Goal: Information Seeking & Learning: Learn about a topic

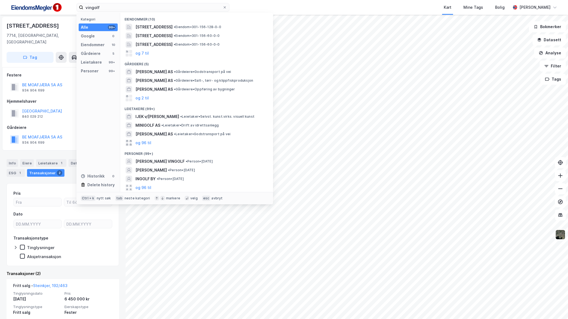
scroll to position [61, 0]
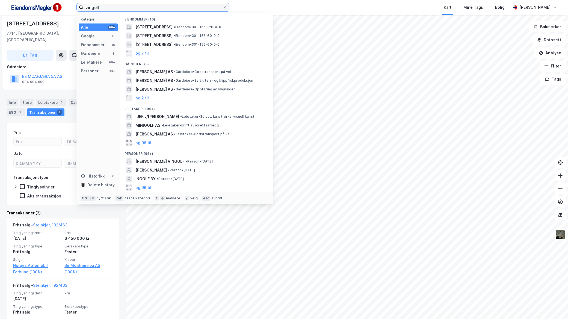
click at [107, 9] on input "vingolf" at bounding box center [152, 7] width 139 height 8
click at [269, 4] on div "Kart Mine Tags Bolig" at bounding box center [382, 7] width 255 height 15
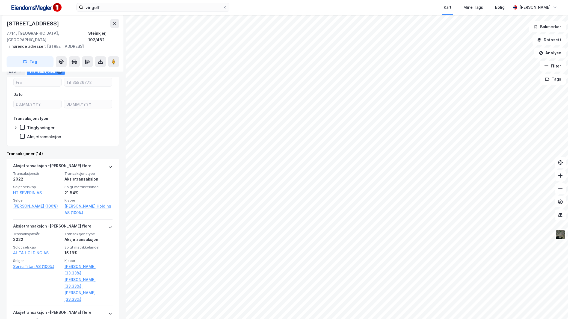
scroll to position [121, 0]
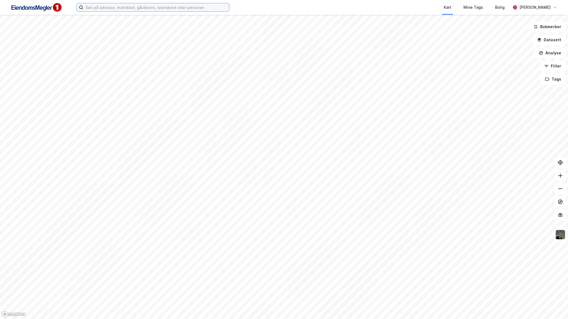
click at [150, 8] on input at bounding box center [156, 7] width 146 height 8
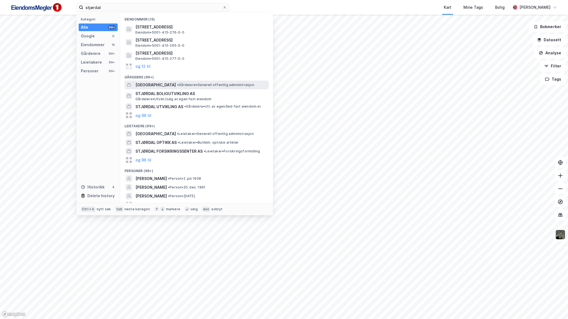
click at [183, 88] on div "STJØRDAL KOMMUNE • Gårdeiere • Generell offentlig administrasjon" at bounding box center [201, 85] width 132 height 7
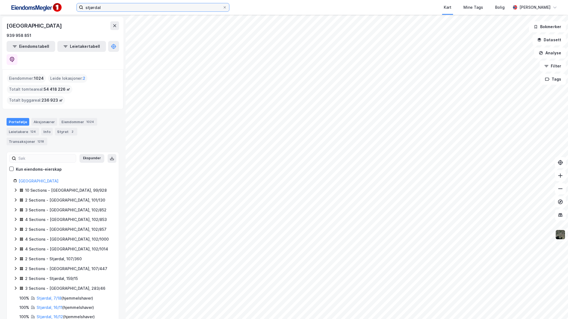
click at [177, 4] on input "stjørdal" at bounding box center [152, 7] width 139 height 8
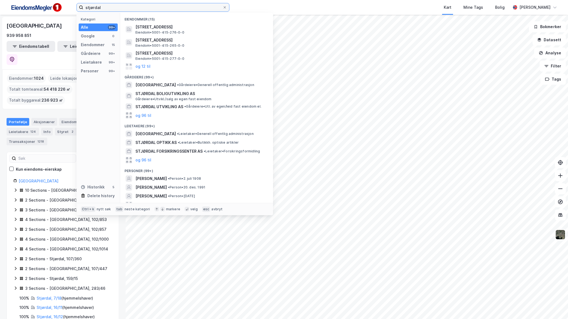
click at [177, 4] on input "stjørdal" at bounding box center [152, 7] width 139 height 8
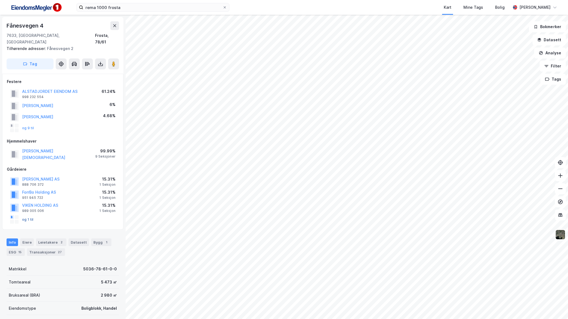
click at [0, 0] on button "og 1 til" at bounding box center [0, 0] width 0 height 0
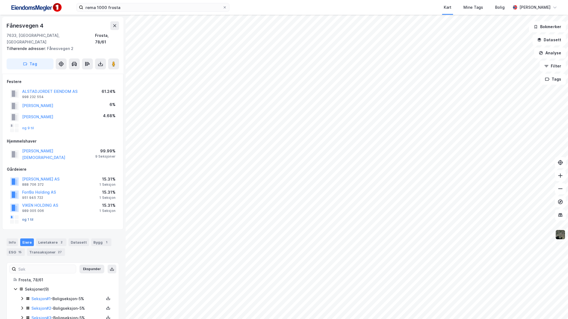
scroll to position [65, 0]
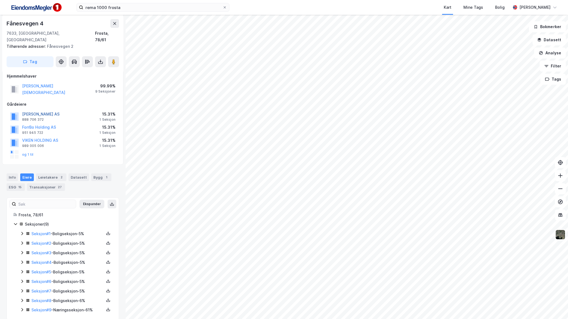
click at [36, 101] on div "Gårdeiere RISETH AS 888 706 372 15.31% 1 Seksjon ForrBo Holding AS 951 945 722 …" at bounding box center [63, 130] width 112 height 59
click at [0, 0] on button "RISETH AS" at bounding box center [0, 0] width 0 height 0
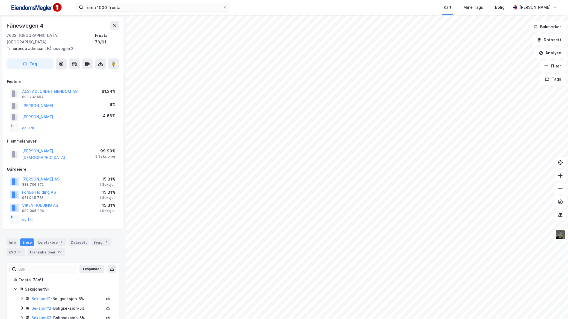
scroll to position [65, 0]
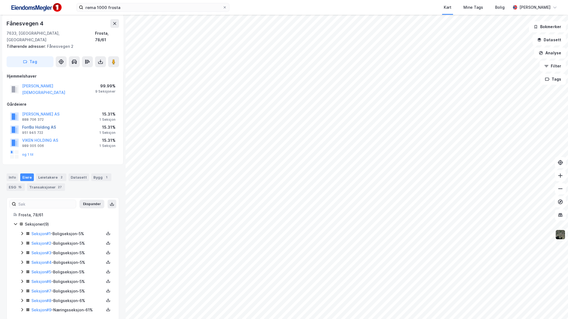
click at [0, 0] on button "ForrBo Holding AS" at bounding box center [0, 0] width 0 height 0
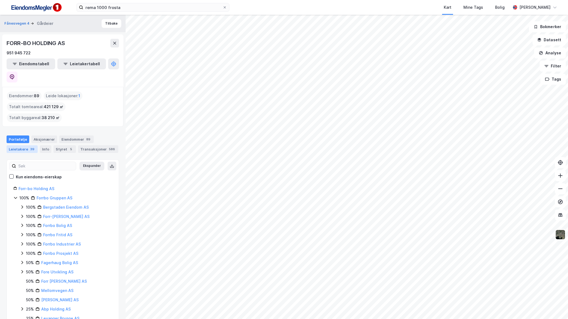
click at [33, 146] on div "39" at bounding box center [32, 148] width 6 height 5
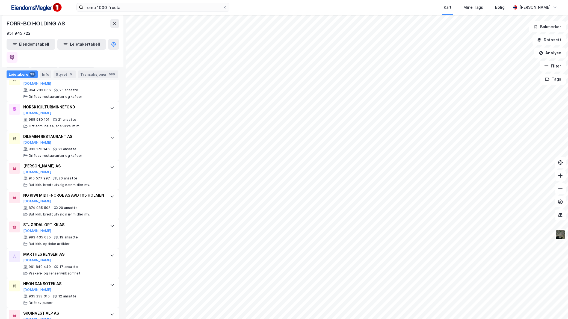
scroll to position [268, 0]
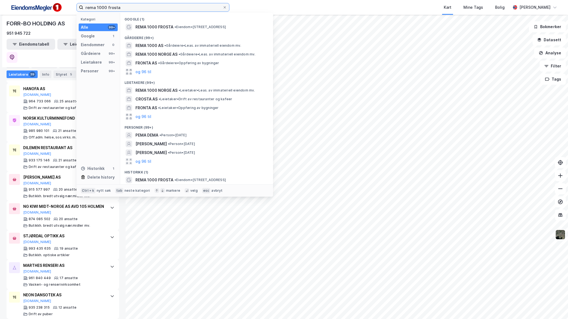
click at [156, 8] on input "rema 1000 frosta" at bounding box center [152, 7] width 139 height 8
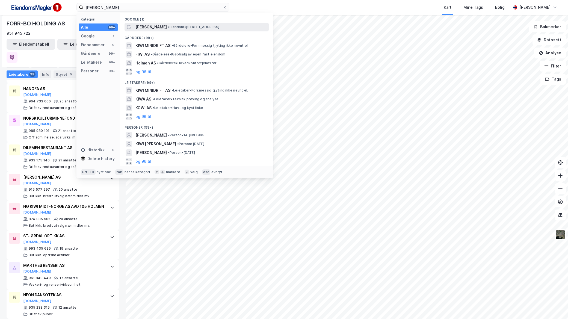
click at [175, 24] on div "KIWI Holmen • Eiendom • Vassbygdvegen 4, 7503 Stjørdal" at bounding box center [201, 27] width 132 height 7
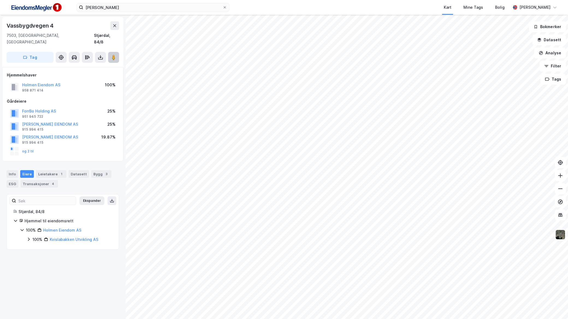
click at [115, 55] on image at bounding box center [113, 57] width 3 height 5
click at [0, 0] on button "og 2 til" at bounding box center [0, 0] width 0 height 0
click at [123, 8] on input "kiwi holmen" at bounding box center [152, 7] width 139 height 8
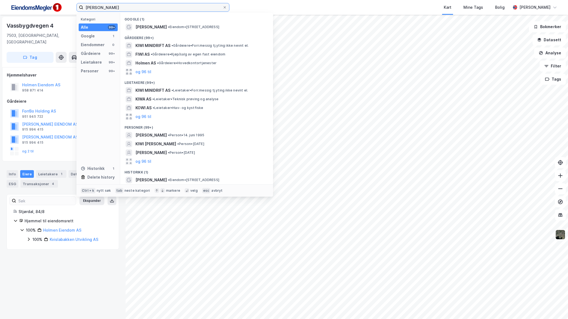
click at [123, 8] on input "kiwi holmen" at bounding box center [152, 7] width 139 height 8
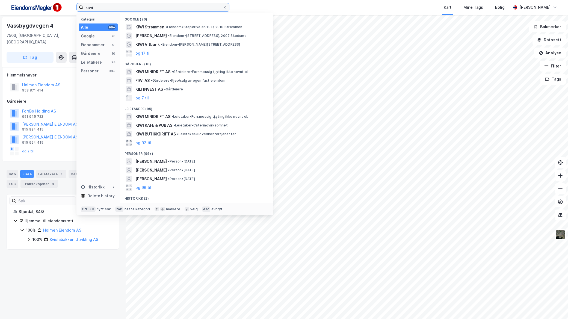
click at [130, 10] on input "kiwi" at bounding box center [152, 7] width 139 height 8
drag, startPoint x: 132, startPoint y: 9, endPoint x: -23, endPoint y: 1, distance: 155.5
click at [0, 1] on html "kiwi Kategori Alle 99+ Google 20 Eiendommer 0 Gårdeiere 10 Leietakere 95 Person…" at bounding box center [284, 159] width 568 height 319
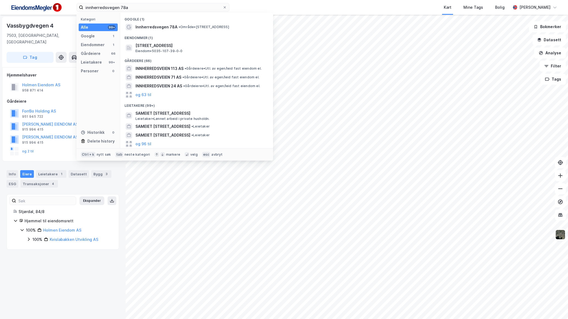
click at [168, 22] on div "Google (1)" at bounding box center [196, 18] width 153 height 10
click at [168, 26] on span "Innherredsvegen 78A" at bounding box center [156, 27] width 42 height 7
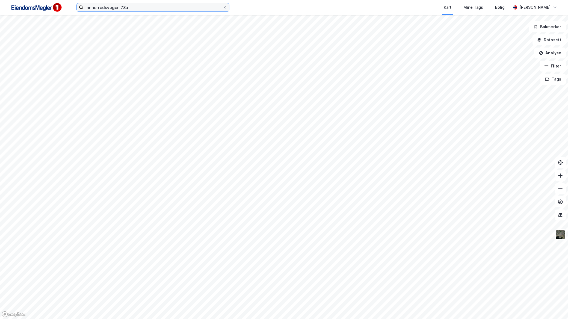
click at [165, 7] on input "innherredsvegen 78a" at bounding box center [152, 7] width 139 height 8
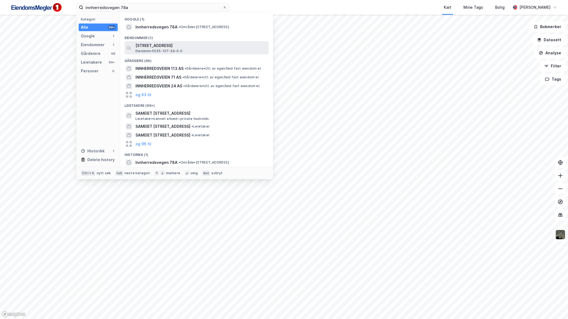
click at [163, 47] on span "[STREET_ADDRESS]" at bounding box center [200, 45] width 131 height 7
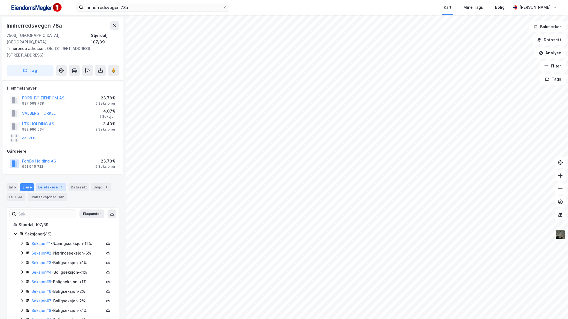
click at [50, 183] on div "Leietakere 1" at bounding box center [51, 187] width 30 height 8
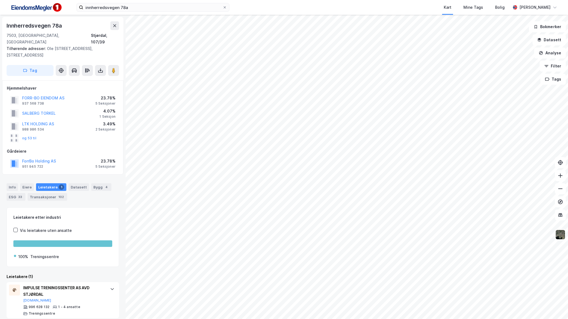
click at [353, 186] on div "Innherredsvegen 78a 7503, Stjørdal, Trøndelag Stjørdal, 107/39 Tilhørende adres…" at bounding box center [284, 167] width 568 height 304
click at [112, 68] on icon at bounding box center [113, 70] width 5 height 5
drag, startPoint x: 137, startPoint y: 10, endPoint x: 50, endPoint y: 7, distance: 87.1
click at [51, 9] on div "innherredsvegen 78a Kart Mine Tags Bolig Mathias Aksnes" at bounding box center [284, 7] width 568 height 15
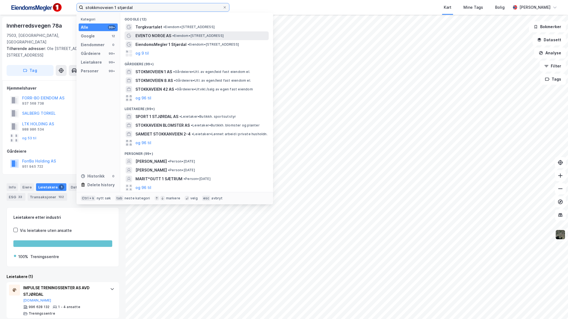
type input "stokkmoveien 1 stjørdal"
click at [223, 34] on span "• Eiendom • Stokmovegen 1, 7500 Stjørdal" at bounding box center [197, 36] width 51 height 4
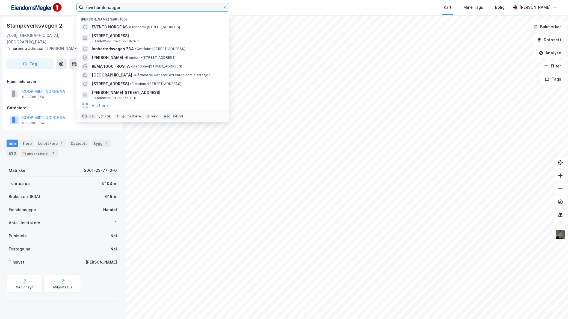
drag, startPoint x: 148, startPoint y: 5, endPoint x: 29, endPoint y: 7, distance: 118.7
click at [37, 8] on div "kiwi humlehaugen Nylige søk (100) EVENTO [GEOGRAPHIC_DATA] AS • Eiendom • [STRE…" at bounding box center [284, 7] width 568 height 15
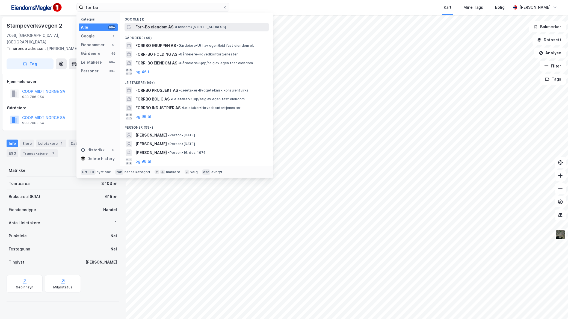
click at [181, 26] on span "• Eiendom • [STREET_ADDRESS]" at bounding box center [199, 27] width 51 height 4
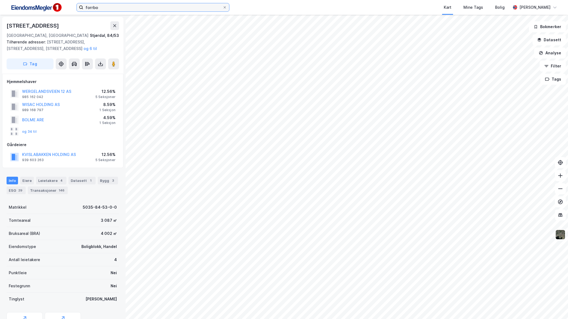
click at [127, 4] on input "forrbo" at bounding box center [152, 7] width 139 height 8
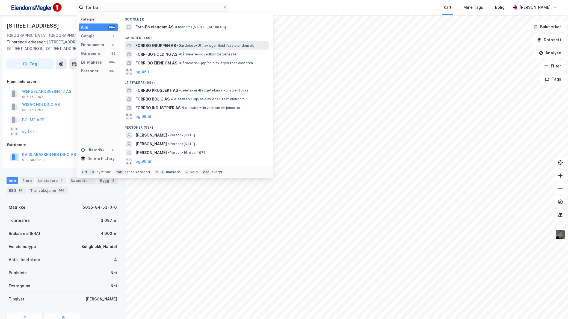
click at [175, 47] on span "FORRBO GRUPPEN AS" at bounding box center [155, 45] width 40 height 7
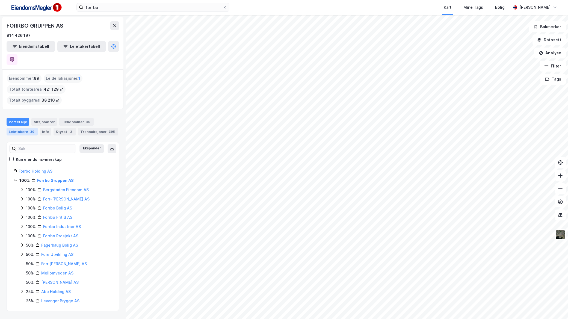
click at [27, 128] on div "Leietakere 39" at bounding box center [22, 132] width 31 height 8
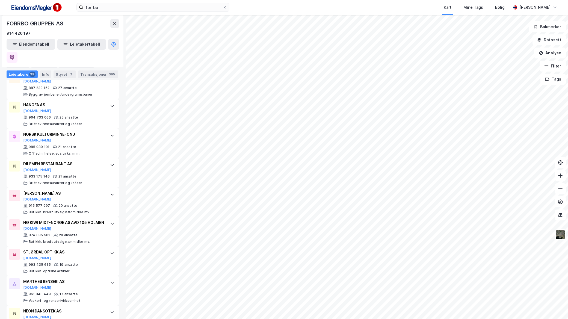
scroll to position [242, 0]
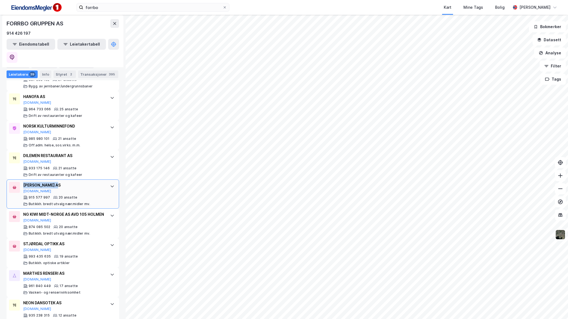
drag, startPoint x: 58, startPoint y: 170, endPoint x: 20, endPoint y: 169, distance: 37.7
click at [20, 179] on div "[PERSON_NAME] AS [DOMAIN_NAME] 915 577 997 20 ansatte [PERSON_NAME]. bredt utva…" at bounding box center [63, 193] width 112 height 29
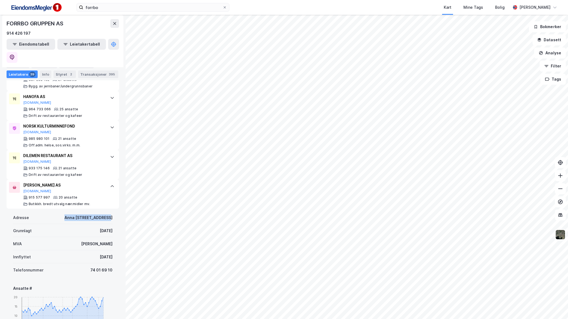
drag, startPoint x: 101, startPoint y: 204, endPoint x: 48, endPoint y: 203, distance: 53.5
copy div "Anna [STREET_ADDRESS]"
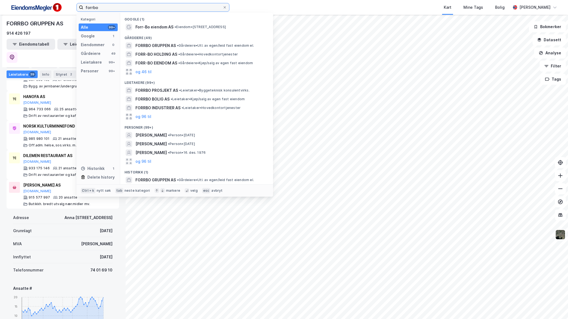
drag, startPoint x: 106, startPoint y: 7, endPoint x: 61, endPoint y: 6, distance: 45.3
click at [61, 6] on div "forrbo Kategori Alle 99+ Google 1 Eiendommer 0 Gårdeiere 49 Leietakere 99+ Pers…" at bounding box center [284, 7] width 568 height 15
paste input "Anna [STREET_ADDRESS]"
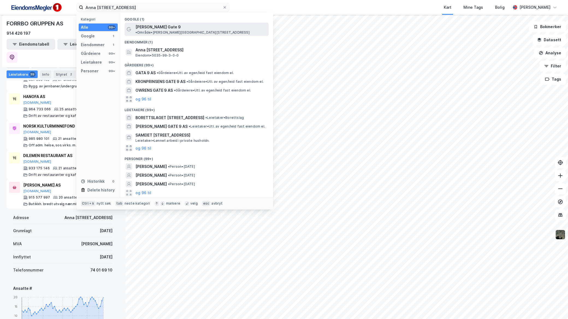
click at [173, 25] on span "[PERSON_NAME] Gate 9" at bounding box center [157, 27] width 45 height 7
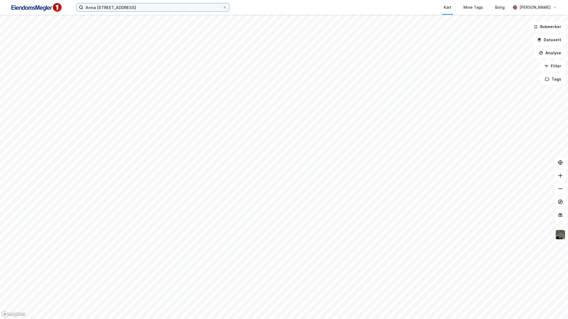
click at [132, 8] on input "Anna [STREET_ADDRESS]" at bounding box center [152, 7] width 139 height 8
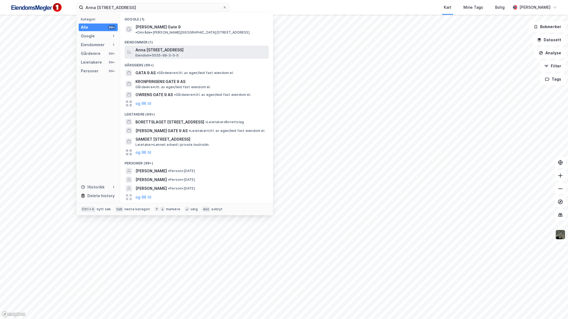
click at [165, 53] on span "Eiendom • 5035-99-3-0-0" at bounding box center [156, 55] width 43 height 4
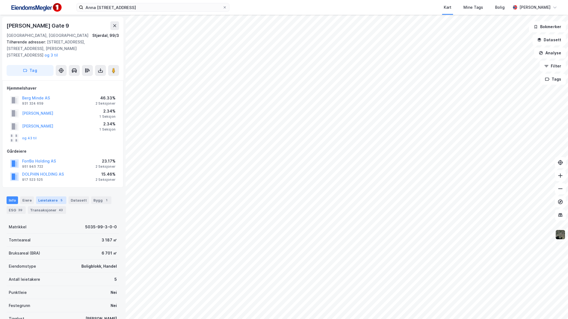
click at [58, 196] on div "Leietakere 5" at bounding box center [51, 200] width 30 height 8
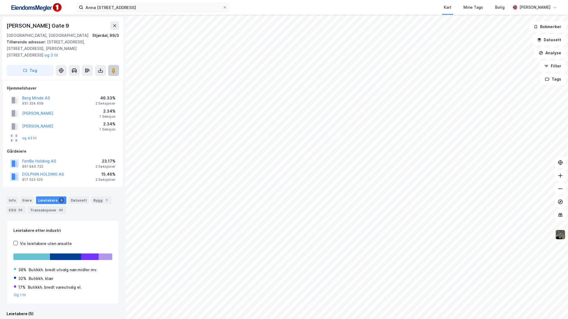
click at [113, 65] on button at bounding box center [113, 70] width 11 height 11
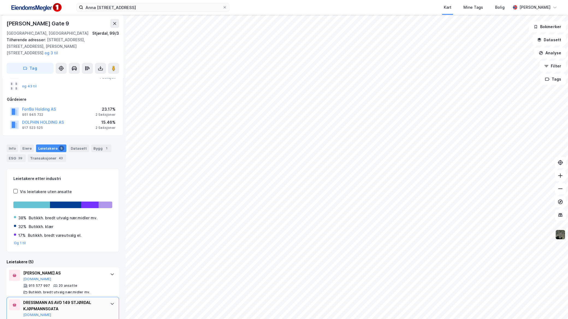
scroll to position [121, 0]
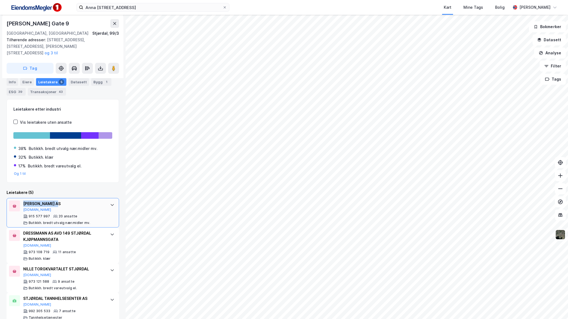
drag, startPoint x: 59, startPoint y: 197, endPoint x: 23, endPoint y: 196, distance: 36.6
click at [23, 198] on div "[PERSON_NAME] AS [DOMAIN_NAME] 915 577 997 20 ansatte [PERSON_NAME]. bredt utva…" at bounding box center [63, 212] width 112 height 29
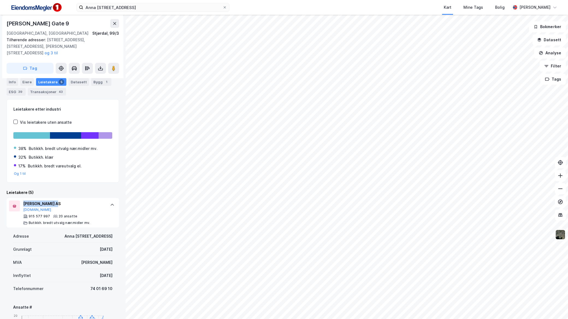
copy div "[PERSON_NAME] AS"
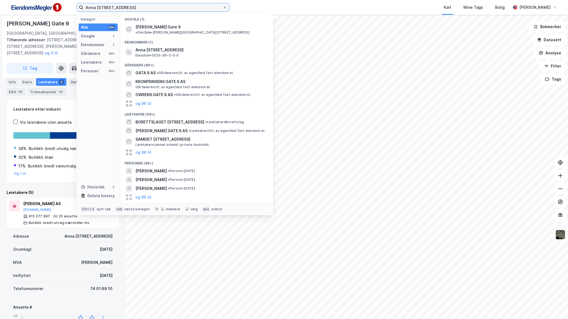
drag, startPoint x: 134, startPoint y: 8, endPoint x: 31, endPoint y: 6, distance: 102.9
click at [31, 6] on div "Anna [STREET_ADDRESS] Kategori Alle 99+ Google 1 Eiendommer 1 Gårdeiere 99+ Lei…" at bounding box center [284, 7] width 568 height 15
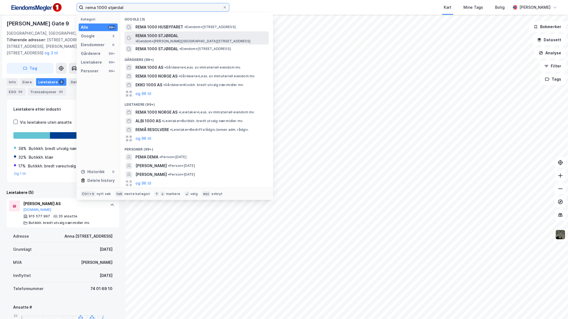
type input "rema 1000 stjørdal"
click at [192, 39] on span "• Eiendom • [PERSON_NAME][STREET_ADDRESS]" at bounding box center [192, 41] width 115 height 4
